Goal: Task Accomplishment & Management: Use online tool/utility

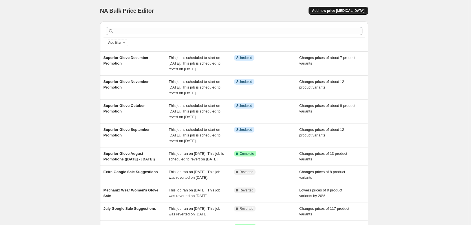
click at [354, 12] on span "Add new price [MEDICAL_DATA]" at bounding box center [338, 10] width 52 height 5
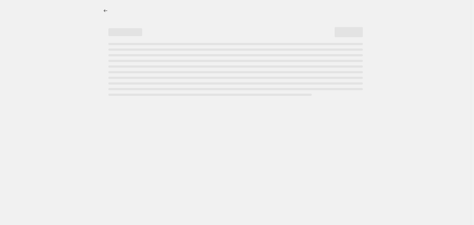
select select "percentage"
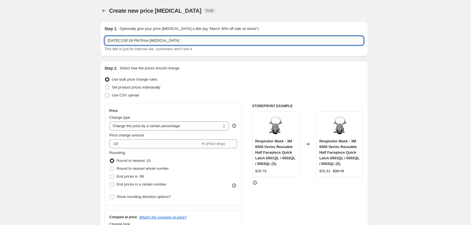
click at [235, 37] on input "Aug 20, 2025, 2:00:18 PM Price change job" at bounding box center [234, 40] width 259 height 9
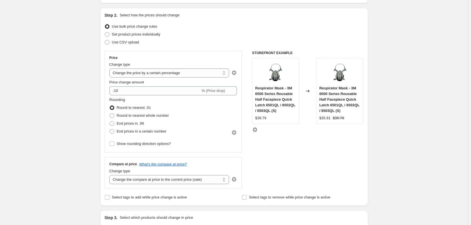
scroll to position [56, 0]
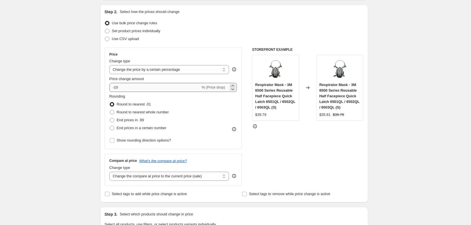
type input "End of Summer Sale"
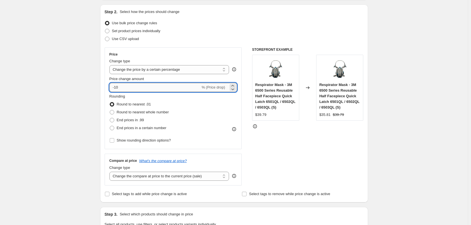
click at [138, 90] on input "-10" at bounding box center [154, 87] width 91 height 9
type input "-1"
type input "-5"
type input "-15"
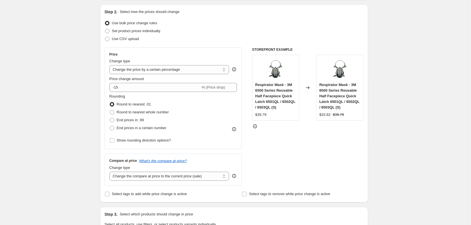
click at [64, 72] on div "Create new price [MEDICAL_DATA]. This page is ready Create new price [MEDICAL_D…" at bounding box center [234, 229] width 468 height 571
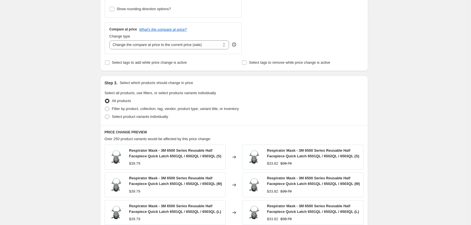
scroll to position [198, 0]
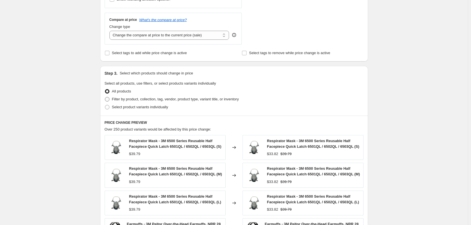
click at [128, 100] on span "Filter by product, collection, tag, vendor, product type, variant title, or inv…" at bounding box center [175, 99] width 127 height 4
click at [105, 97] on input "Filter by product, collection, tag, vendor, product type, variant title, or inv…" at bounding box center [105, 97] width 0 height 0
radio input "true"
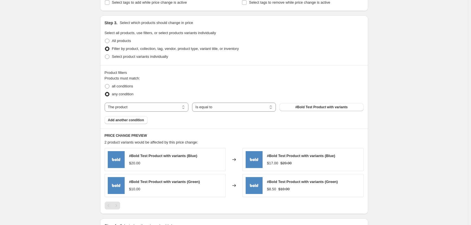
scroll to position [254, 0]
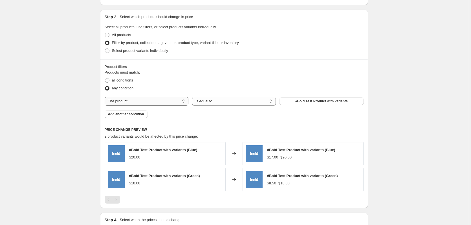
click at [163, 102] on select "The product The product's collection The product's tag The product's vendor The…" at bounding box center [147, 101] width 84 height 9
select select "collection"
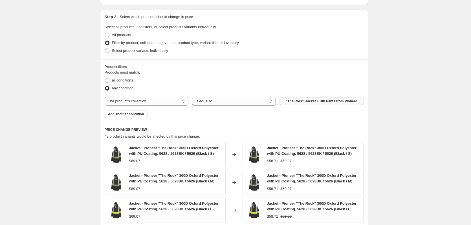
click at [311, 101] on span ""The Rock" Jacket + Bib Pants from Pioneer" at bounding box center [321, 101] width 71 height 5
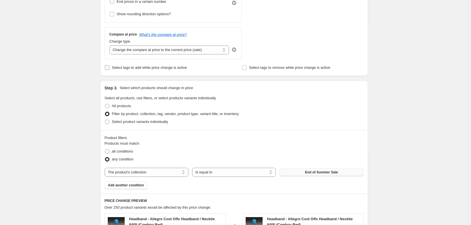
scroll to position [242, 0]
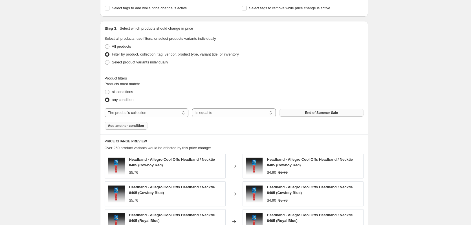
click at [130, 129] on button "Add another condition" at bounding box center [126, 126] width 43 height 8
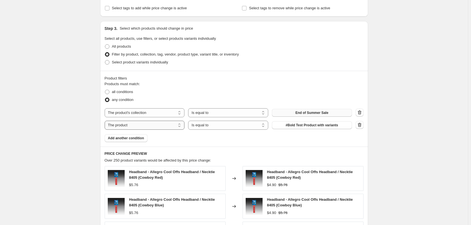
click at [160, 127] on select "The product The product's collection The product's tag The product's vendor The…" at bounding box center [145, 125] width 80 height 9
click at [234, 125] on select "Is equal to Is not equal to" at bounding box center [228, 125] width 80 height 9
select select "not_equal"
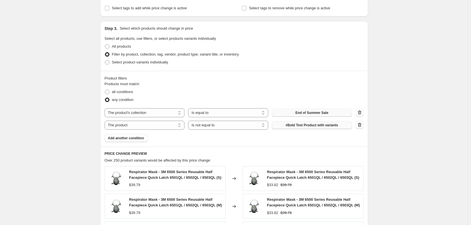
click at [305, 124] on span "#Bold Test Product with variants" at bounding box center [312, 125] width 52 height 5
click at [141, 125] on select "The product The product's collection The product's tag The product's vendor The…" at bounding box center [145, 125] width 80 height 9
click at [77, 126] on div "Create new price [MEDICAL_DATA]. This page is ready Create new price [MEDICAL_D…" at bounding box center [234, 81] width 468 height 647
click at [359, 126] on icon "button" at bounding box center [360, 125] width 6 height 6
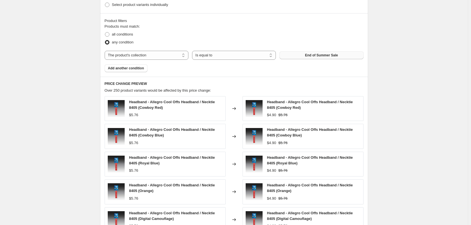
scroll to position [412, 0]
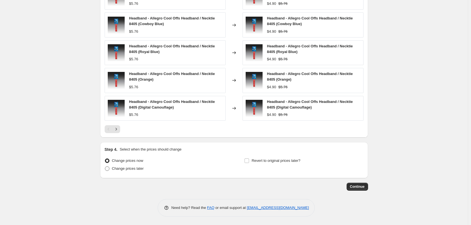
click at [130, 168] on span "Change prices later" at bounding box center [128, 168] width 32 height 4
click at [105, 167] on input "Change prices later" at bounding box center [105, 166] width 0 height 0
radio input "true"
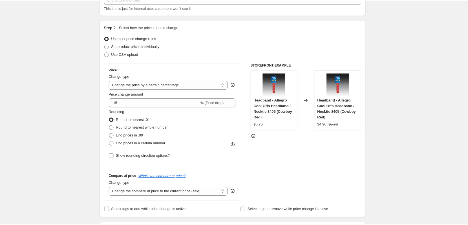
scroll to position [0, 0]
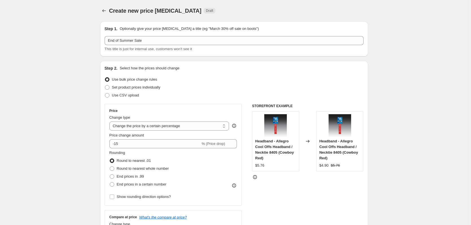
click at [111, 10] on span "Create new price [MEDICAL_DATA]" at bounding box center [155, 11] width 93 height 6
click at [107, 10] on icon "Price change jobs" at bounding box center [104, 11] width 6 height 6
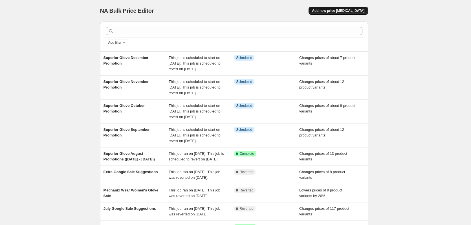
click at [338, 12] on span "Add new price [MEDICAL_DATA]" at bounding box center [338, 10] width 52 height 5
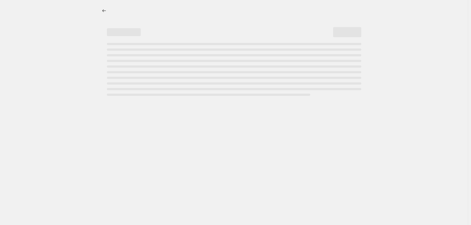
select select "percentage"
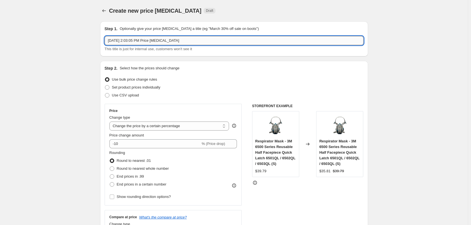
click at [161, 39] on input "[DATE] 2:03:05 PM Price [MEDICAL_DATA]" at bounding box center [234, 40] width 259 height 9
type input "End of Summer Sale"
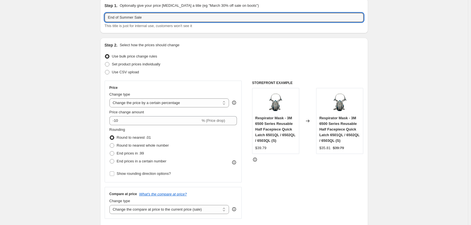
scroll to position [56, 0]
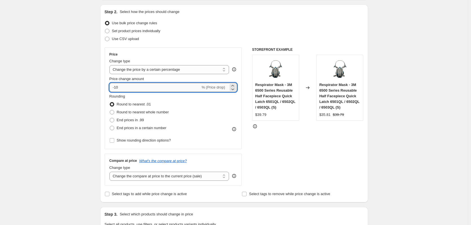
drag, startPoint x: 128, startPoint y: 86, endPoint x: 115, endPoint y: 85, distance: 13.6
click at [115, 85] on input "-10" at bounding box center [154, 87] width 91 height 9
click at [112, 85] on input "15" at bounding box center [151, 87] width 85 height 9
type input "-15"
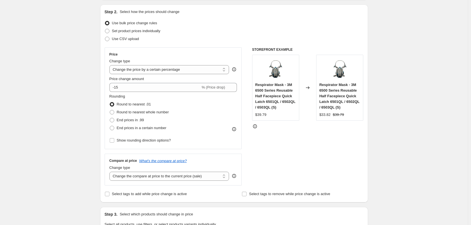
click at [95, 88] on div "Create new price [MEDICAL_DATA]. This page is ready Create new price [MEDICAL_D…" at bounding box center [234, 229] width 282 height 571
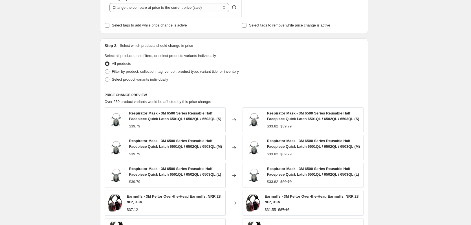
scroll to position [226, 0]
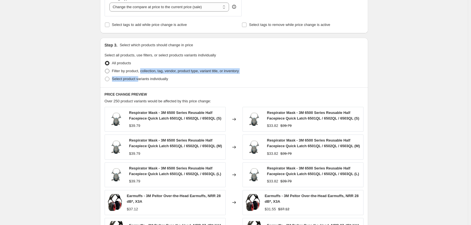
drag, startPoint x: 139, startPoint y: 80, endPoint x: 143, endPoint y: 71, distance: 9.6
click at [143, 71] on ul "All products Filter by product, collection, tag, vendor, product type, variant …" at bounding box center [234, 71] width 259 height 24
click at [143, 71] on span "Filter by product, collection, tag, vendor, product type, variant title, or inv…" at bounding box center [175, 71] width 127 height 4
click at [105, 69] on input "Filter by product, collection, tag, vendor, product type, variant title, or inv…" at bounding box center [105, 69] width 0 height 0
radio input "true"
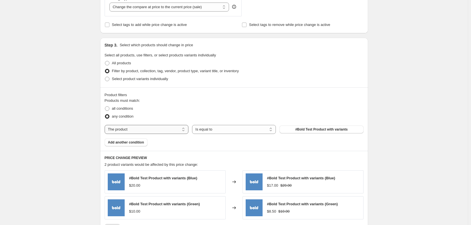
click at [136, 128] on select "The product The product's collection The product's tag The product's vendor The…" at bounding box center [147, 129] width 84 height 9
select select "collection"
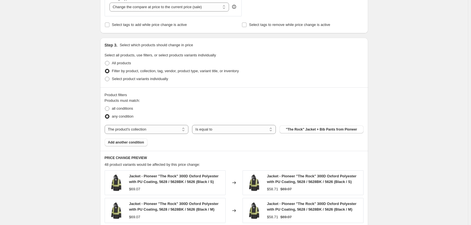
click at [330, 129] on span ""The Rock" Jacket + Bib Pants from Pioneer" at bounding box center [321, 129] width 71 height 5
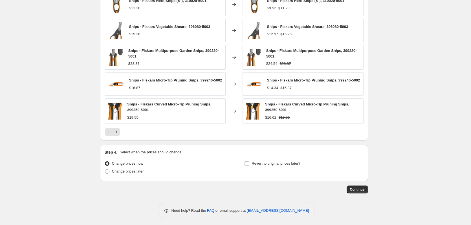
scroll to position [406, 0]
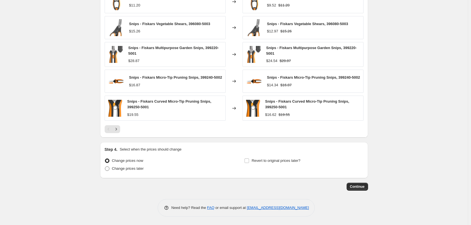
click at [133, 172] on label "Change prices later" at bounding box center [124, 169] width 39 height 8
click at [105, 167] on input "Change prices later" at bounding box center [105, 166] width 0 height 0
radio input "true"
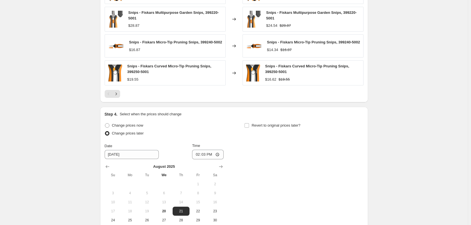
scroll to position [491, 0]
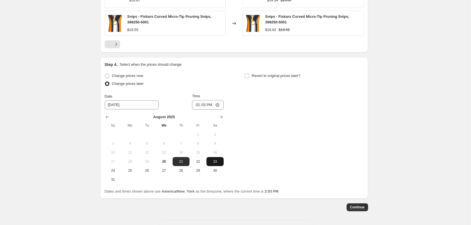
click at [213, 161] on span "23" at bounding box center [215, 161] width 12 height 5
type input "[DATE]"
click at [198, 105] on input "14:03" at bounding box center [208, 105] width 32 height 10
click at [200, 106] on input "22:00" at bounding box center [208, 105] width 32 height 10
click at [200, 106] on input "13:00" at bounding box center [208, 105] width 32 height 10
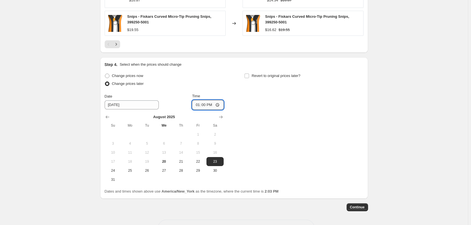
click at [203, 106] on input "13:00" at bounding box center [208, 105] width 32 height 10
click at [210, 106] on input "13:00" at bounding box center [208, 105] width 32 height 10
type input "01:00"
click at [223, 92] on div "Change prices now Change prices later Date [DATE] Time 01:00 [DATE] Su Mo Tu We…" at bounding box center [164, 128] width 119 height 112
click at [273, 75] on span "Revert to original prices later?" at bounding box center [276, 76] width 49 height 4
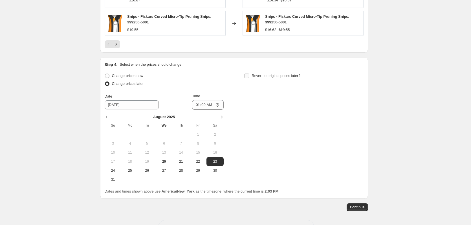
click at [249, 75] on input "Revert to original prices later?" at bounding box center [247, 76] width 5 height 5
checkbox input "true"
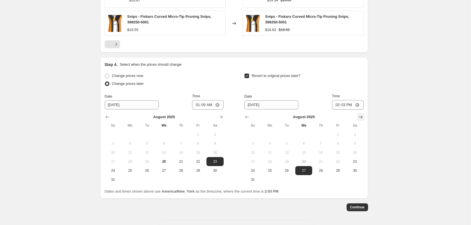
click at [362, 118] on icon "Show next month, September 2025" at bounding box center [361, 117] width 6 height 6
click at [359, 135] on span "6" at bounding box center [355, 134] width 12 height 5
type input "[DATE]"
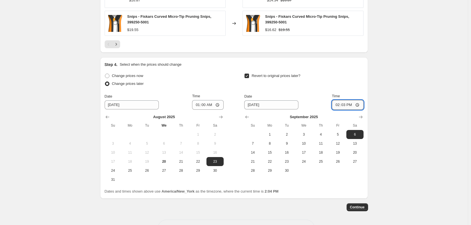
click at [338, 105] on input "14:03" at bounding box center [348, 105] width 32 height 10
type input "23:59"
click at [361, 205] on span "Continue" at bounding box center [357, 207] width 15 height 5
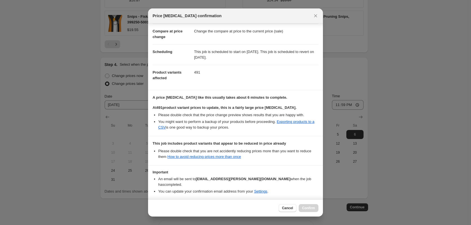
scroll to position [42, 0]
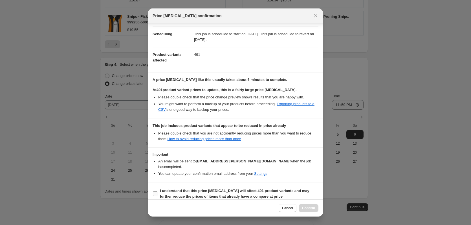
click at [182, 189] on b "I understand that this price [MEDICAL_DATA] will affect 491 product variants an…" at bounding box center [235, 194] width 150 height 10
click at [157, 192] on input "I understand that this price [MEDICAL_DATA] will affect 491 product variants an…" at bounding box center [155, 194] width 5 height 5
checkbox input "true"
drag, startPoint x: 245, startPoint y: 114, endPoint x: 225, endPoint y: 114, distance: 19.8
click at [225, 114] on section "A price [MEDICAL_DATA] like this usually takes about 6 minutes to complete. At …" at bounding box center [235, 96] width 175 height 46
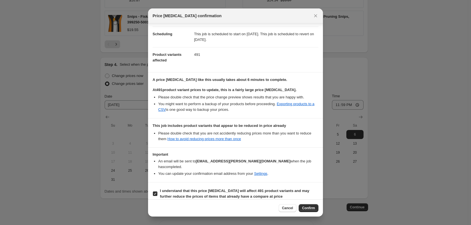
drag, startPoint x: 310, startPoint y: 209, endPoint x: 310, endPoint y: 187, distance: 22.6
click at [310, 187] on div "Price [MEDICAL_DATA] confirmation Confirmation for End of Summer Sale Price cha…" at bounding box center [235, 112] width 175 height 208
click at [289, 209] on span "Cancel" at bounding box center [287, 208] width 11 height 5
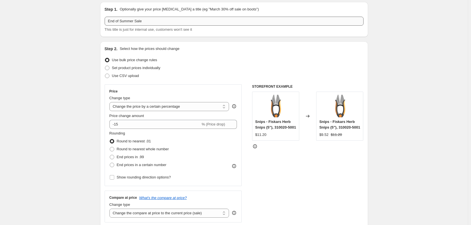
scroll to position [0, 0]
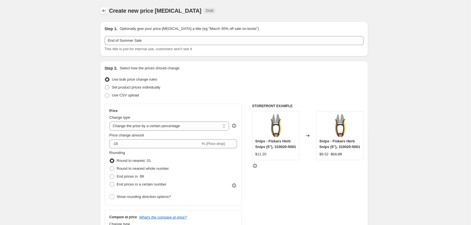
click at [107, 9] on icon "Price change jobs" at bounding box center [104, 11] width 6 height 6
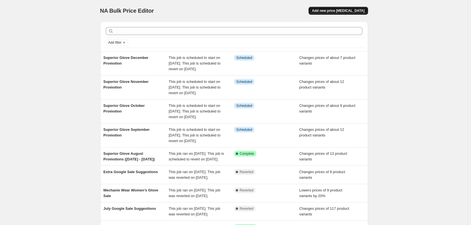
click at [357, 10] on span "Add new price [MEDICAL_DATA]" at bounding box center [338, 10] width 52 height 5
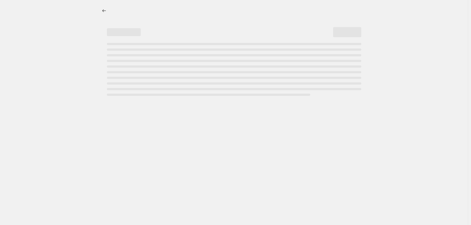
select select "percentage"
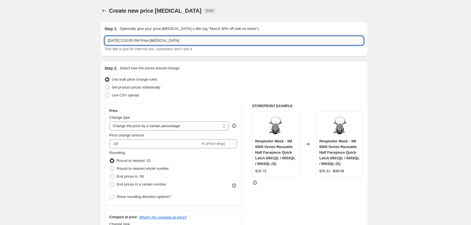
click at [170, 40] on input "[DATE] 2:03:05 PM Price [MEDICAL_DATA]" at bounding box center [234, 40] width 259 height 9
type input "End of Summer Sale"
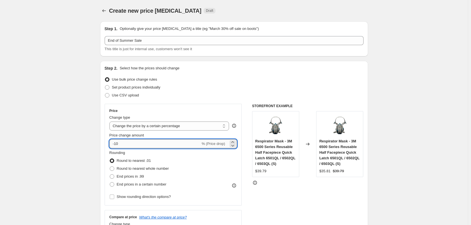
click at [120, 144] on input "-10" at bounding box center [154, 143] width 91 height 9
click at [119, 142] on input "-10" at bounding box center [154, 143] width 91 height 9
click at [118, 141] on input "-10" at bounding box center [154, 143] width 91 height 9
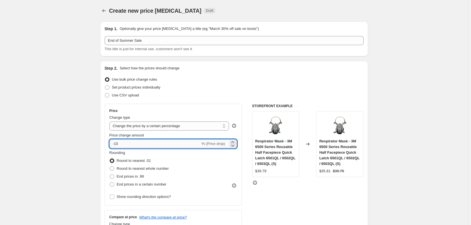
click at [118, 141] on input "-10" at bounding box center [154, 143] width 91 height 9
type input "-15"
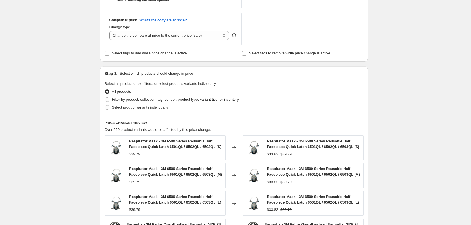
scroll to position [198, 0]
click at [145, 101] on span "Filter by product, collection, tag, vendor, product type, variant title, or inv…" at bounding box center [175, 99] width 127 height 4
click at [105, 97] on input "Filter by product, collection, tag, vendor, product type, variant title, or inv…" at bounding box center [105, 97] width 0 height 0
radio input "true"
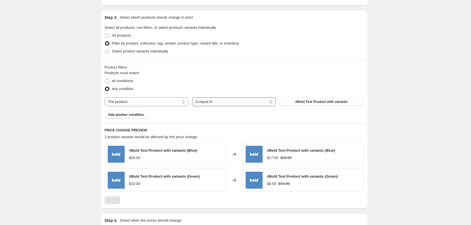
scroll to position [254, 0]
click at [159, 103] on select "The product The product's collection The product's tag The product's vendor The…" at bounding box center [147, 101] width 84 height 9
select select "collection"
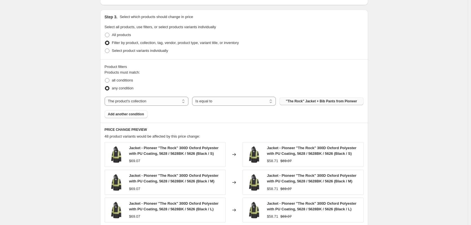
click at [317, 102] on span ""The Rock" Jacket + Bib Pants from Pioneer" at bounding box center [321, 101] width 71 height 5
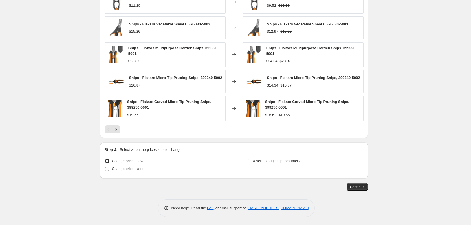
scroll to position [406, 0]
click at [124, 168] on span "Change prices later" at bounding box center [128, 168] width 32 height 4
click at [105, 167] on input "Change prices later" at bounding box center [105, 166] width 0 height 0
radio input "true"
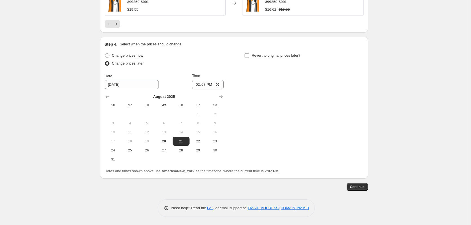
scroll to position [512, 0]
click at [214, 141] on span "23" at bounding box center [215, 141] width 12 height 5
type input "[DATE]"
click at [199, 85] on input "14:07" at bounding box center [208, 85] width 32 height 10
click at [210, 84] on input "18:00" at bounding box center [208, 85] width 32 height 10
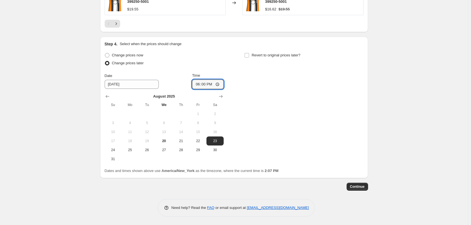
type input "06:00"
click at [233, 73] on div "Change prices now Change prices later Date [DATE] Time 06:00 [DATE] Su Mo Tu We…" at bounding box center [234, 107] width 259 height 112
click at [260, 54] on span "Revert to original prices later?" at bounding box center [276, 55] width 49 height 4
click at [249, 54] on input "Revert to original prices later?" at bounding box center [247, 55] width 5 height 5
checkbox input "true"
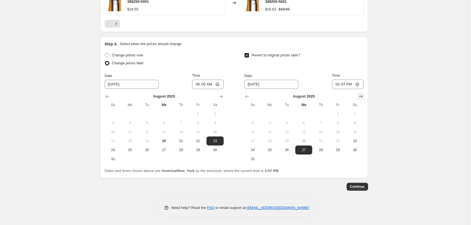
click at [359, 96] on button "Show next month, September 2025" at bounding box center [361, 97] width 8 height 8
click at [358, 113] on span "6" at bounding box center [355, 114] width 12 height 5
type input "[DATE]"
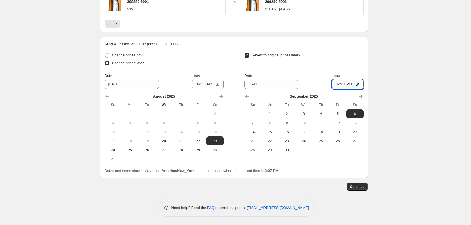
click at [338, 85] on input "14:07" at bounding box center [348, 85] width 32 height 10
click at [339, 85] on input "14:01" at bounding box center [348, 85] width 32 height 10
type input "23:59"
click at [353, 68] on div "Revert to original prices later? Date [DATE] Time 23:59 [DATE] Su Mo Tu We Th F…" at bounding box center [303, 102] width 119 height 103
click at [364, 185] on span "Continue" at bounding box center [357, 187] width 15 height 5
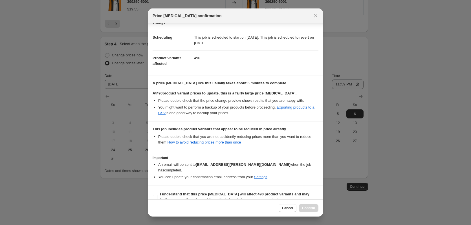
scroll to position [42, 0]
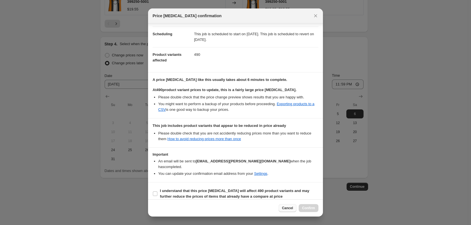
click at [291, 207] on span "Cancel" at bounding box center [287, 208] width 11 height 5
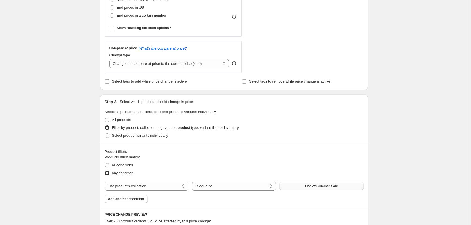
scroll to position [0, 0]
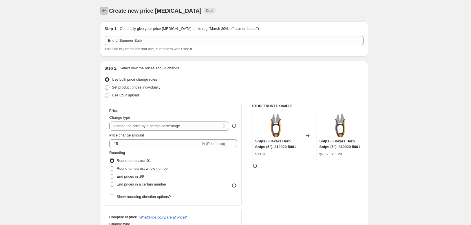
click at [107, 12] on icon "Price change jobs" at bounding box center [104, 11] width 6 height 6
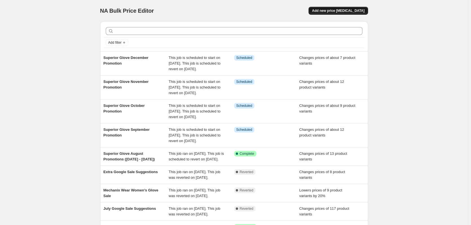
click at [330, 10] on span "Add new price [MEDICAL_DATA]" at bounding box center [338, 10] width 52 height 5
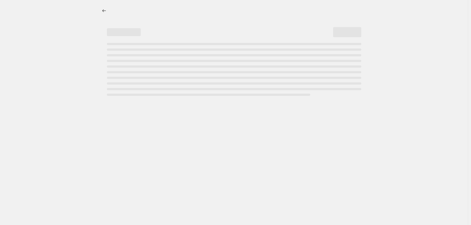
select select "percentage"
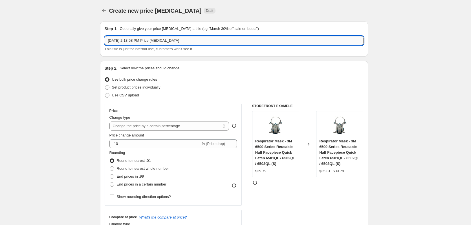
click at [175, 41] on input "Aug 20, 2025, 2:13:58 PM Price change job" at bounding box center [234, 40] width 259 height 9
type input "End of Summer Sale"
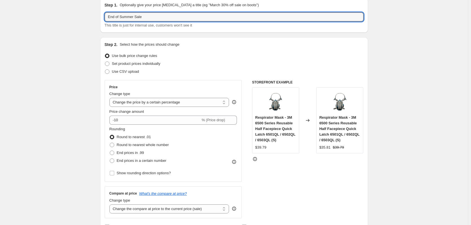
scroll to position [56, 0]
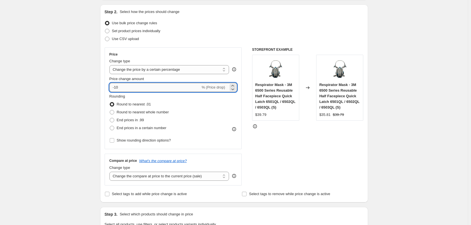
click at [135, 87] on input "-10" at bounding box center [154, 87] width 91 height 9
type input "-15"
click at [55, 74] on div "Create new price [MEDICAL_DATA]. This page is ready Create new price [MEDICAL_D…" at bounding box center [234, 229] width 468 height 571
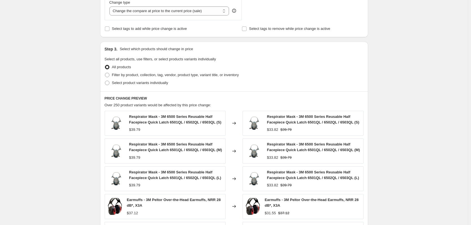
scroll to position [226, 0]
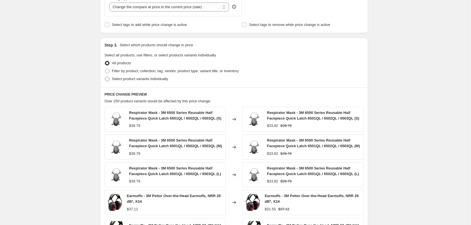
click at [147, 79] on span "Select product variants individually" at bounding box center [140, 79] width 56 height 4
click at [105, 77] on input "Select product variants individually" at bounding box center [105, 77] width 0 height 0
radio input "true"
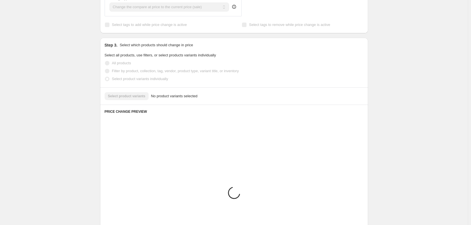
scroll to position [214, 0]
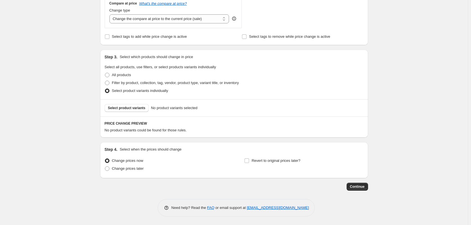
click at [156, 71] on div "All products" at bounding box center [234, 75] width 259 height 8
click at [160, 85] on span "Filter by product, collection, tag, vendor, product type, variant title, or inv…" at bounding box center [175, 83] width 127 height 4
click at [105, 81] on input "Filter by product, collection, tag, vendor, product type, variant title, or inv…" at bounding box center [105, 81] width 0 height 0
radio input "true"
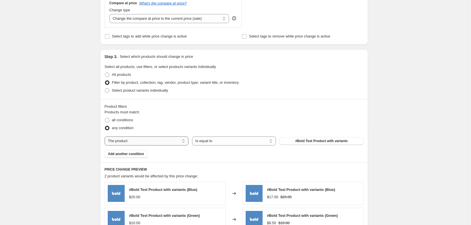
click at [147, 141] on select "The product The product's collection The product's tag The product's vendor The…" at bounding box center [147, 141] width 84 height 9
select select "collection"
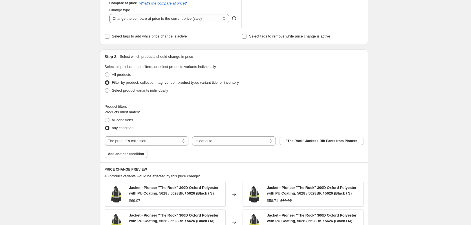
click at [301, 141] on span ""The Rock" Jacket + Bib Pants from Pioneer" at bounding box center [321, 141] width 71 height 5
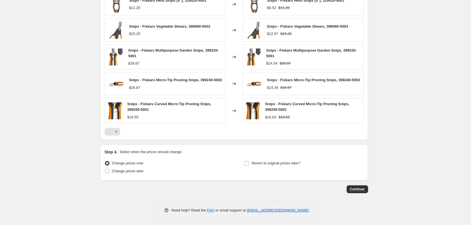
scroll to position [406, 0]
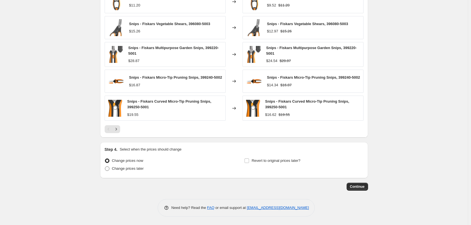
click at [126, 171] on span "Change prices later" at bounding box center [128, 169] width 32 height 6
click at [105, 167] on input "Change prices later" at bounding box center [105, 166] width 0 height 0
radio input "true"
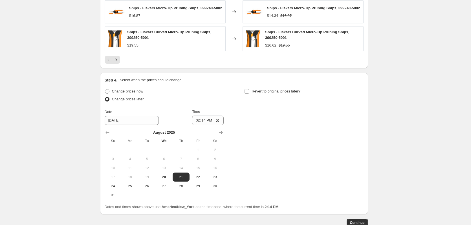
scroll to position [512, 0]
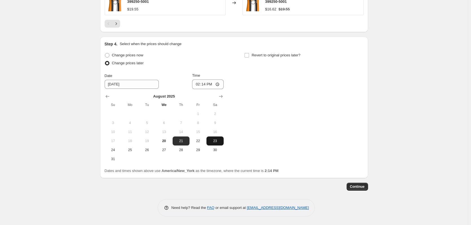
click at [219, 140] on span "23" at bounding box center [215, 141] width 12 height 5
type input "[DATE]"
click at [212, 87] on input "14:14" at bounding box center [208, 85] width 32 height 10
click at [201, 83] on input "14:14" at bounding box center [208, 85] width 32 height 10
click at [198, 81] on input "14:14" at bounding box center [208, 85] width 32 height 10
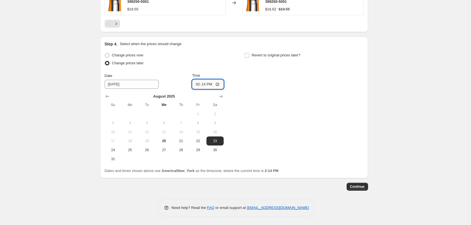
click at [198, 84] on input "14:14" at bounding box center [208, 85] width 32 height 10
click at [205, 84] on input "14:14" at bounding box center [208, 85] width 32 height 10
click at [205, 85] on input "14:20" at bounding box center [208, 85] width 32 height 10
click at [212, 84] on input "14:00" at bounding box center [208, 85] width 32 height 10
type input "02:00"
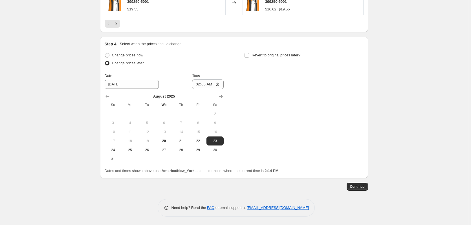
click at [218, 66] on div "Change prices later" at bounding box center [164, 63] width 119 height 8
click at [257, 56] on span "Revert to original prices later?" at bounding box center [276, 55] width 49 height 4
click at [249, 56] on input "Revert to original prices later?" at bounding box center [247, 55] width 5 height 5
checkbox input "true"
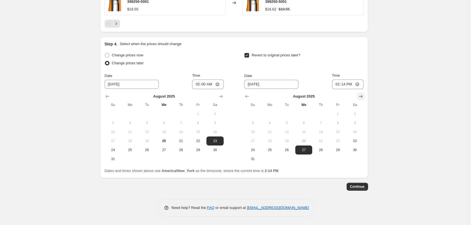
click at [364, 96] on icon "Show next month, September 2025" at bounding box center [361, 97] width 6 height 6
click at [358, 115] on span "6" at bounding box center [355, 114] width 12 height 5
type input "[DATE]"
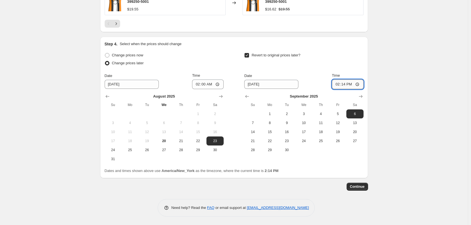
click at [334, 84] on input "14:14" at bounding box center [348, 85] width 32 height 10
type input "23:59"
click at [360, 185] on span "Continue" at bounding box center [357, 187] width 15 height 5
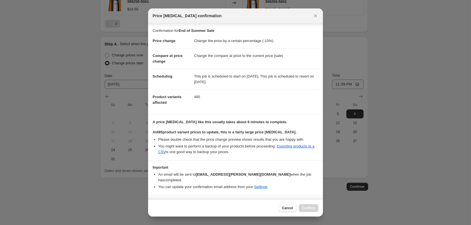
scroll to position [8, 0]
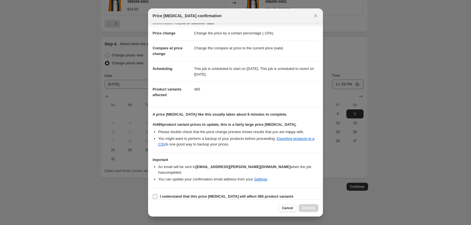
click at [176, 194] on b "I understand that this price change job will affect 485 product variants" at bounding box center [226, 196] width 133 height 4
click at [157, 194] on input "I understand that this price change job will affect 485 product variants" at bounding box center [155, 196] width 5 height 5
checkbox input "true"
click at [310, 212] on div "Cancel Confirm" at bounding box center [235, 207] width 175 height 17
click at [311, 211] on button "Confirm" at bounding box center [309, 208] width 20 height 8
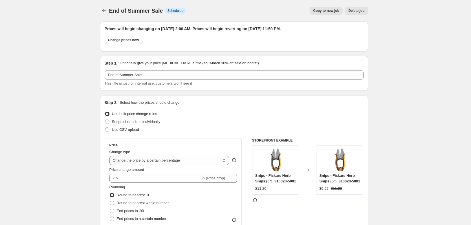
click at [111, 10] on span "End of Summer Sale" at bounding box center [136, 11] width 54 height 6
click at [106, 11] on icon "Price change jobs" at bounding box center [104, 11] width 6 height 6
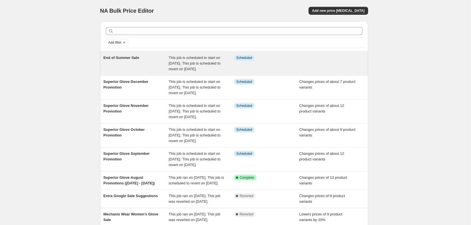
click at [120, 61] on div "End of Summer Sale" at bounding box center [136, 63] width 65 height 17
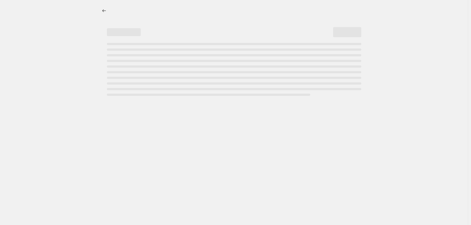
select select "percentage"
select select "collection"
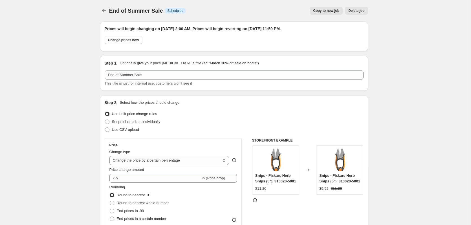
click at [327, 12] on span "Copy to new job" at bounding box center [326, 10] width 26 height 5
select select "percentage"
select select "collection"
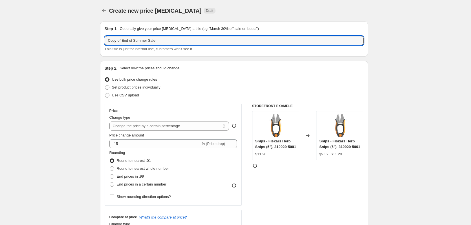
drag, startPoint x: 123, startPoint y: 41, endPoint x: 85, endPoint y: 42, distance: 37.3
click at [167, 44] on input "End of Summer Sale" at bounding box center [234, 40] width 259 height 9
type input "End of Summer Sale - Cooling"
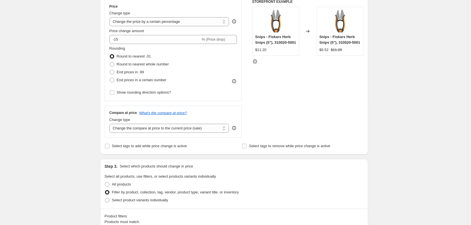
scroll to position [113, 0]
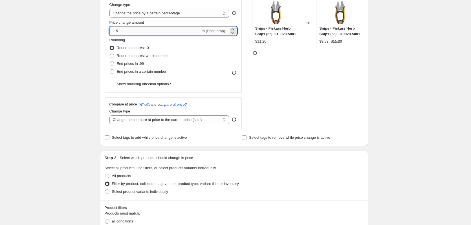
click at [130, 34] on input "-15" at bounding box center [154, 31] width 91 height 9
type input "-10"
click at [94, 43] on div "Create new price change job. This page is ready Create new price change job Dra…" at bounding box center [234, 202] width 468 height 631
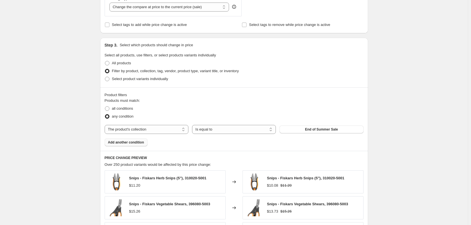
scroll to position [282, 0]
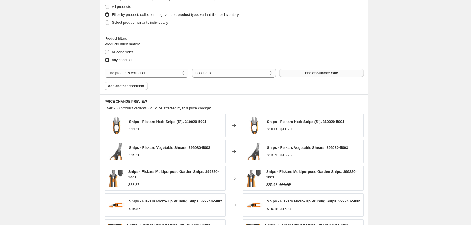
click at [314, 73] on span "End of Summer Sale" at bounding box center [321, 73] width 33 height 5
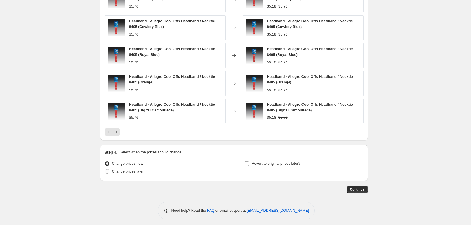
scroll to position [412, 0]
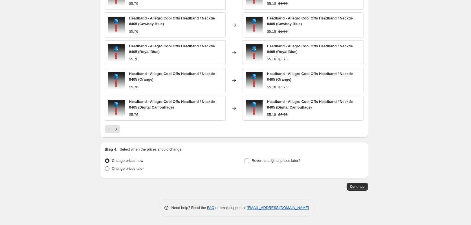
click at [123, 170] on span "Change prices later" at bounding box center [128, 168] width 32 height 4
click at [105, 167] on input "Change prices later" at bounding box center [105, 166] width 0 height 0
radio input "true"
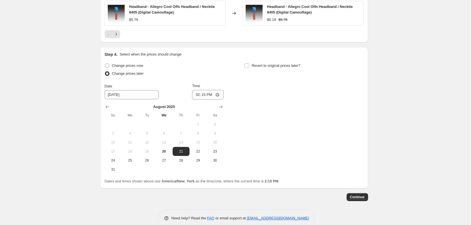
scroll to position [517, 0]
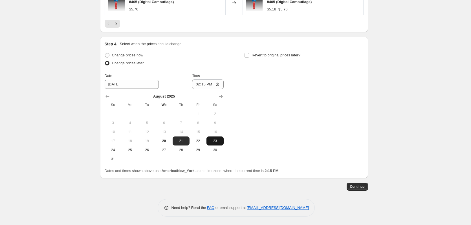
click at [218, 139] on span "23" at bounding box center [215, 141] width 12 height 5
type input "[DATE]"
click at [205, 85] on input "14:15" at bounding box center [208, 85] width 32 height 10
click at [209, 85] on input "14:00" at bounding box center [208, 85] width 32 height 10
type input "02:00"
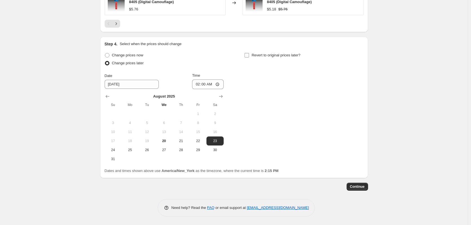
click at [267, 57] on span "Revert to original prices later?" at bounding box center [276, 55] width 49 height 4
click at [249, 57] on input "Revert to original prices later?" at bounding box center [247, 55] width 5 height 5
checkbox input "true"
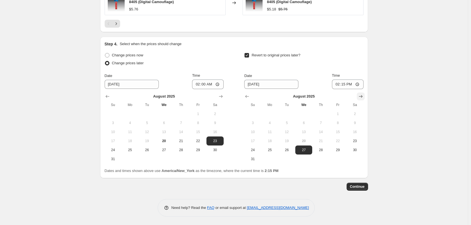
click at [364, 94] on icon "Show next month, September 2025" at bounding box center [361, 97] width 6 height 6
click at [357, 117] on button "6" at bounding box center [354, 113] width 17 height 9
type input "[DATE]"
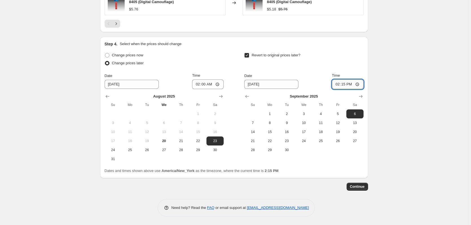
click at [339, 84] on input "14:15" at bounding box center [348, 85] width 32 height 10
type input "23:59"
click at [360, 184] on button "Continue" at bounding box center [357, 187] width 21 height 8
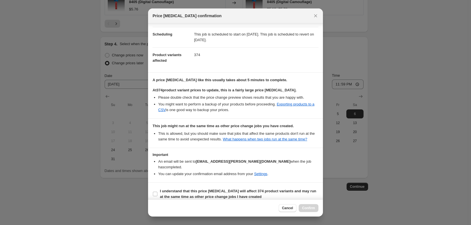
scroll to position [42, 0]
click at [289, 207] on span "Cancel" at bounding box center [287, 208] width 11 height 5
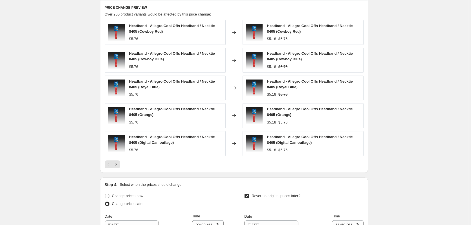
scroll to position [489, 0]
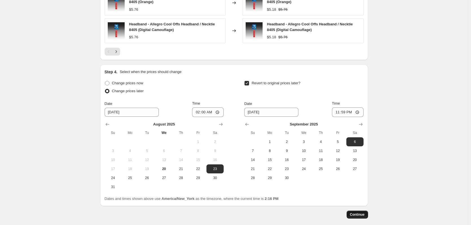
click at [363, 216] on span "Continue" at bounding box center [357, 214] width 15 height 5
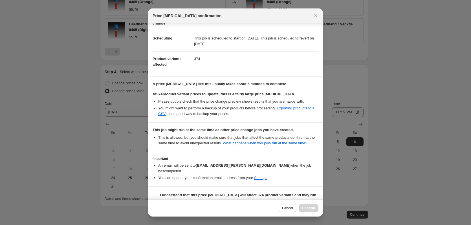
scroll to position [42, 0]
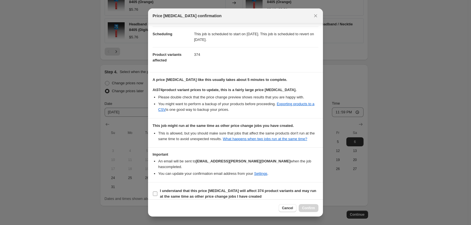
click at [167, 189] on b "I understand that this price change job will affect 374 product variants and ma…" at bounding box center [238, 194] width 156 height 10
click at [157, 192] on input "I understand that this price change job will affect 374 product variants and ma…" at bounding box center [155, 194] width 5 height 5
checkbox input "true"
drag, startPoint x: 316, startPoint y: 209, endPoint x: 192, endPoint y: 129, distance: 147.5
click at [189, 134] on div "Price change job confirmation Confirmation for End of Summer Sale - Cooling Pri…" at bounding box center [235, 112] width 175 height 208
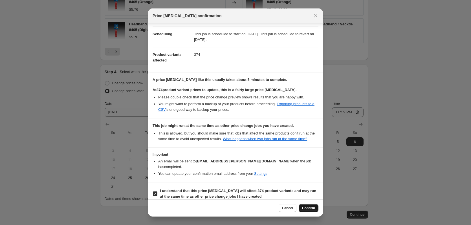
click at [312, 207] on span "Confirm" at bounding box center [308, 208] width 13 height 5
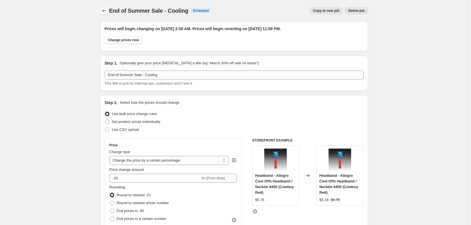
click at [102, 10] on button "Price change jobs" at bounding box center [104, 11] width 8 height 8
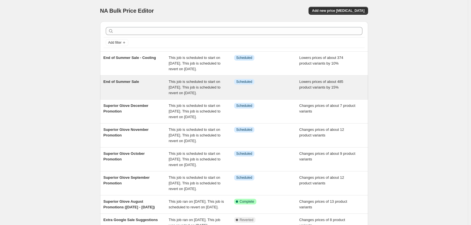
click at [125, 84] on span "End of Summer Sale" at bounding box center [122, 82] width 36 height 4
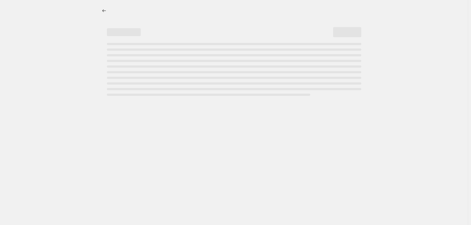
select select "percentage"
select select "collection"
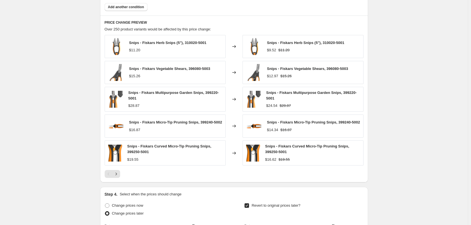
scroll to position [395, 0]
click at [119, 174] on icon "Next" at bounding box center [116, 175] width 6 height 6
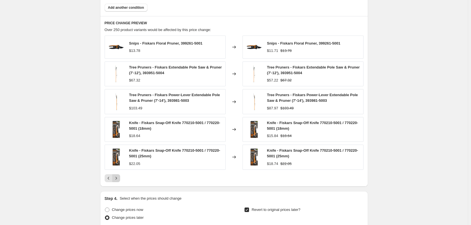
click at [119, 181] on icon "Next" at bounding box center [116, 179] width 6 height 6
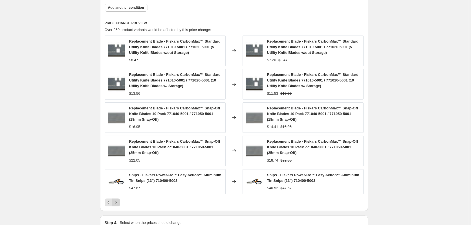
click at [119, 201] on icon "Next" at bounding box center [116, 203] width 6 height 6
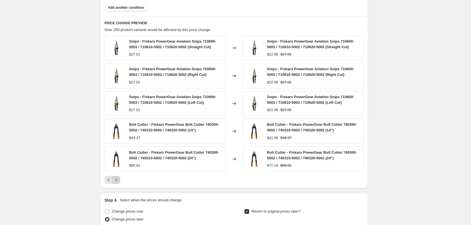
click at [119, 182] on icon "Next" at bounding box center [116, 180] width 6 height 6
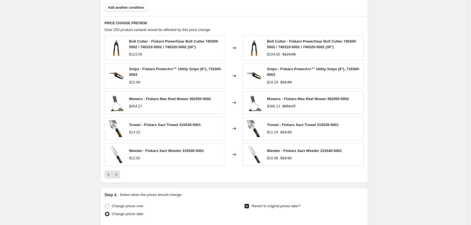
click at [123, 181] on div "PRICE CHANGE PREVIEW Over 250 product variants would be affected by this price …" at bounding box center [234, 99] width 268 height 167
click at [119, 177] on icon "Next" at bounding box center [116, 175] width 6 height 6
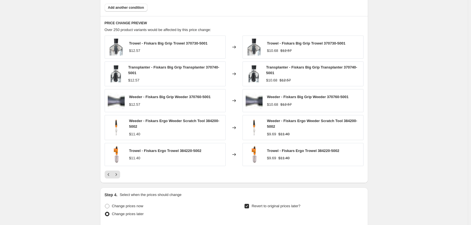
scroll to position [0, 0]
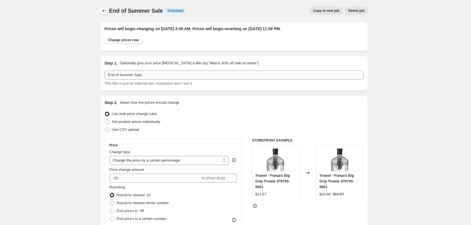
click at [107, 9] on icon "Price change jobs" at bounding box center [104, 11] width 6 height 6
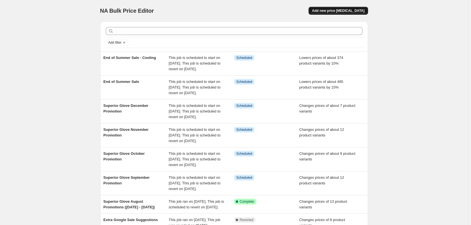
click at [349, 13] on span "Add new price [MEDICAL_DATA]" at bounding box center [338, 10] width 52 height 5
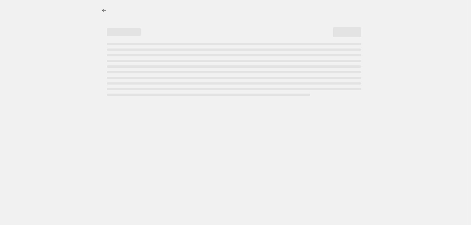
select select "percentage"
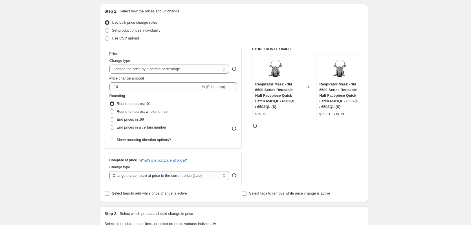
scroll to position [56, 0]
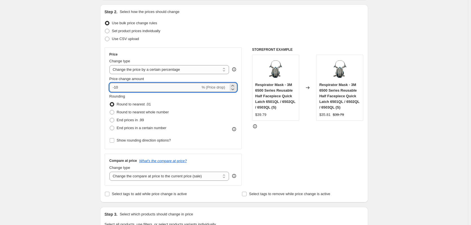
click at [137, 86] on input "-10" at bounding box center [154, 87] width 91 height 9
type input "-15"
click at [295, 107] on div "Respirator Mask - 3M 6500 Series Reusable Half Facepiece Quick Latch 6501QL / 6…" at bounding box center [275, 96] width 41 height 28
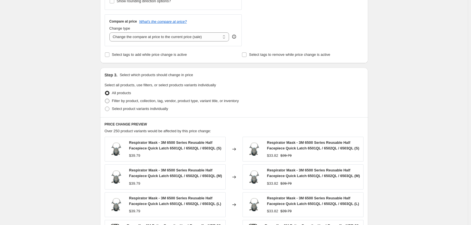
scroll to position [198, 0]
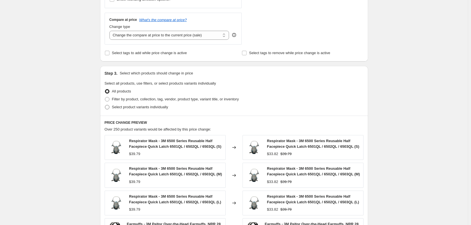
click at [122, 109] on span "Select product variants individually" at bounding box center [140, 107] width 56 height 4
click at [105, 105] on input "Select product variants individually" at bounding box center [105, 105] width 0 height 0
radio input "true"
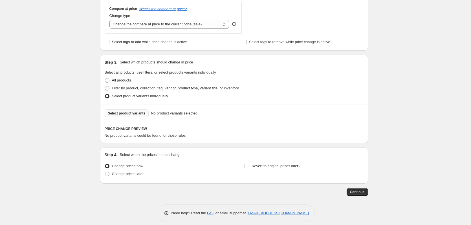
scroll to position [214, 0]
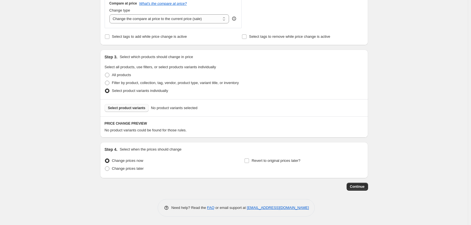
click at [133, 108] on span "Select product variants" at bounding box center [127, 108] width 38 height 5
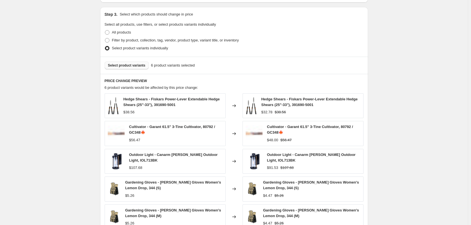
scroll to position [0, 0]
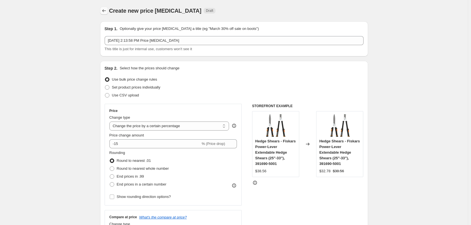
click at [104, 10] on icon "Price change jobs" at bounding box center [104, 10] width 4 height 3
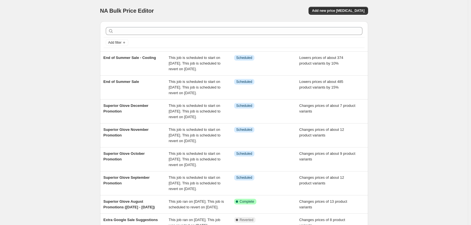
click at [76, 63] on div "NA Bulk Price Editor. This page is ready NA Bulk Price Editor Add new price cha…" at bounding box center [234, 162] width 468 height 324
click at [17, 23] on div "NA Bulk Price Editor. This page is ready NA Bulk Price Editor Add new price cha…" at bounding box center [234, 162] width 468 height 324
click at [91, 4] on div "NA Bulk Price Editor. This page is ready NA Bulk Price Editor Add new price cha…" at bounding box center [234, 162] width 468 height 324
